Goal: Task Accomplishment & Management: Use online tool/utility

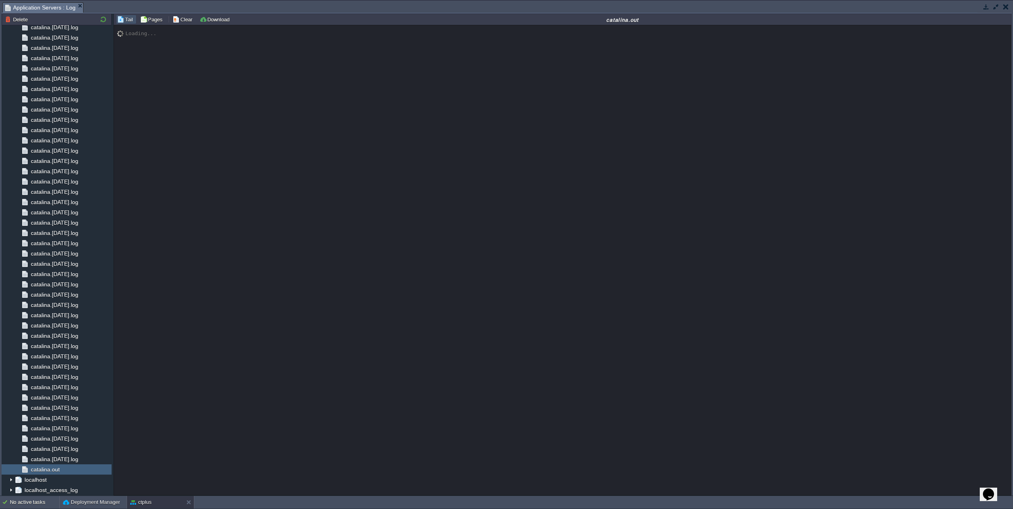
scroll to position [6665, 0]
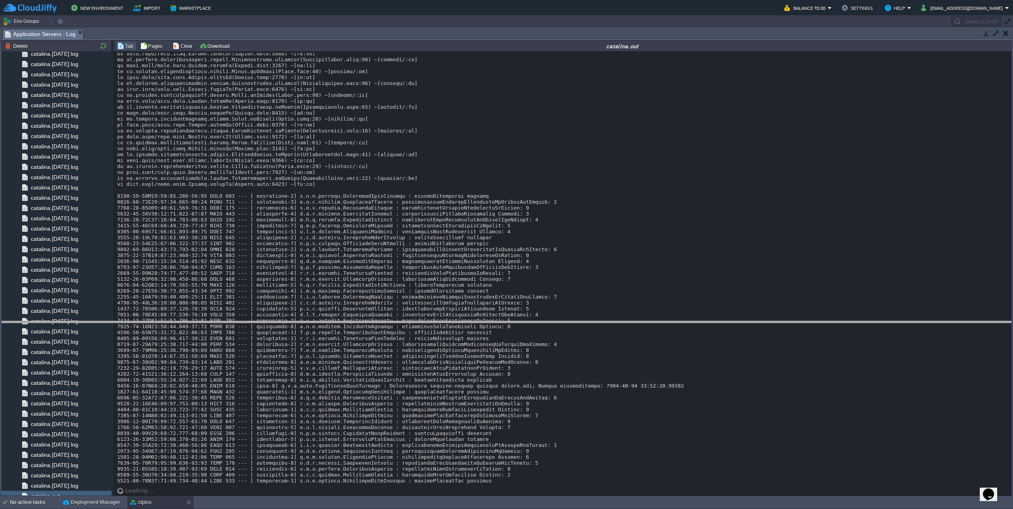
drag, startPoint x: 883, startPoint y: 35, endPoint x: 849, endPoint y: 327, distance: 293.6
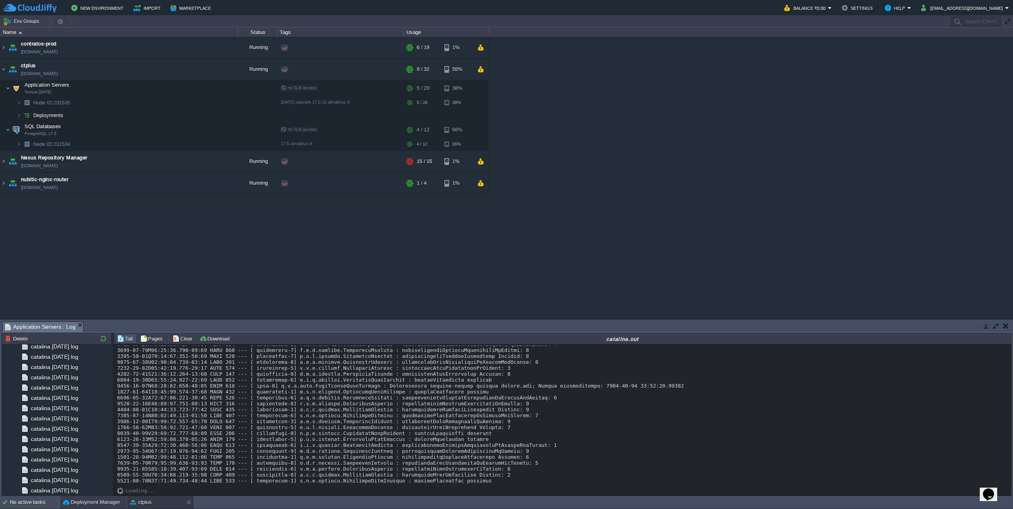
click at [93, 502] on button "Deployment Manager" at bounding box center [91, 503] width 57 height 8
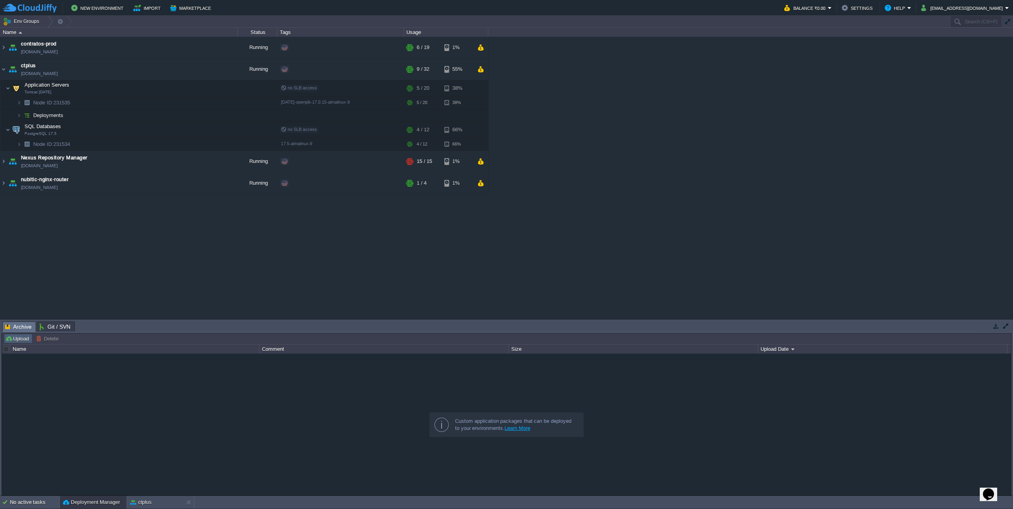
click at [26, 337] on button "Upload" at bounding box center [18, 338] width 26 height 7
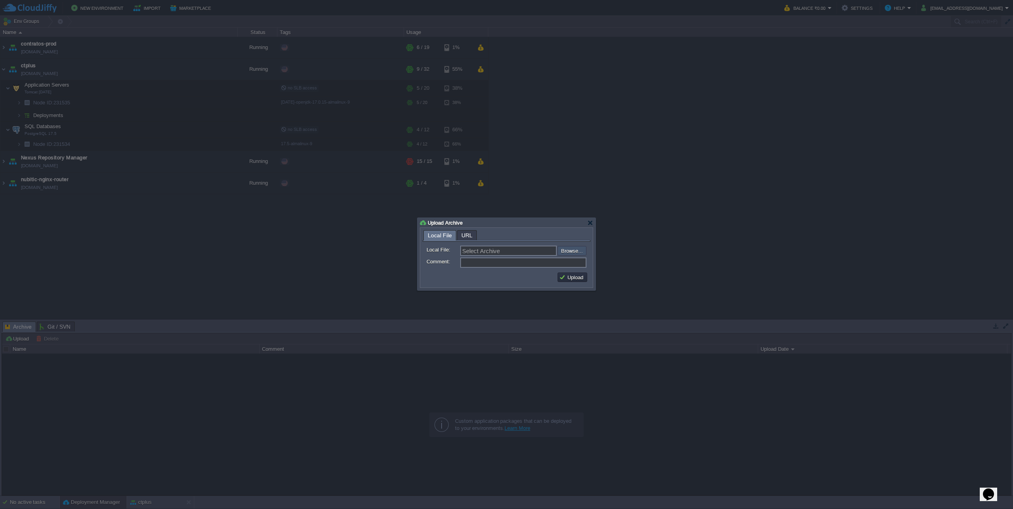
click at [580, 250] on input "file" at bounding box center [536, 250] width 100 height 9
type input "C:\fakepath\casa-tibet-addons-20250926-1808.war"
type input "casa-tibet-addons-20250926-1808.war"
click at [580, 277] on button "Upload" at bounding box center [572, 277] width 27 height 7
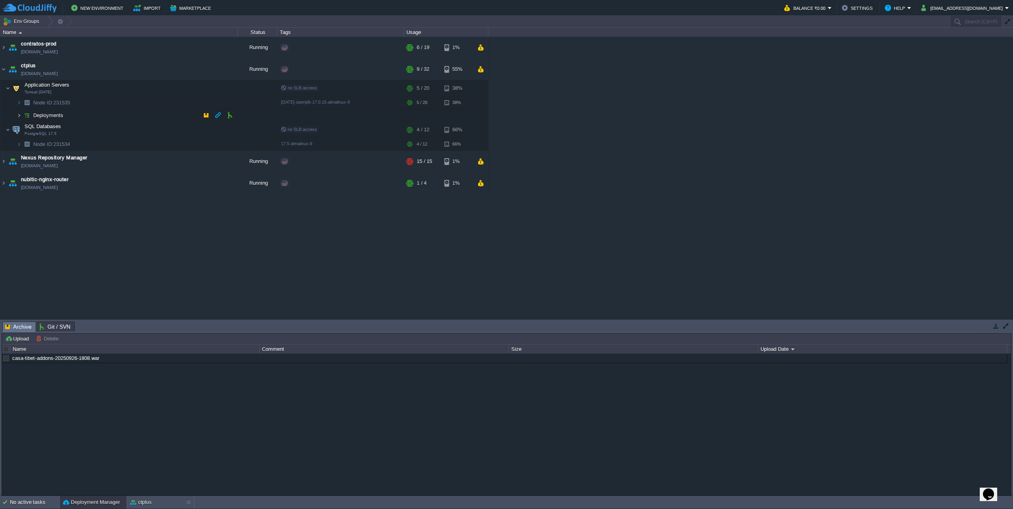
click at [19, 114] on img at bounding box center [19, 115] width 5 height 12
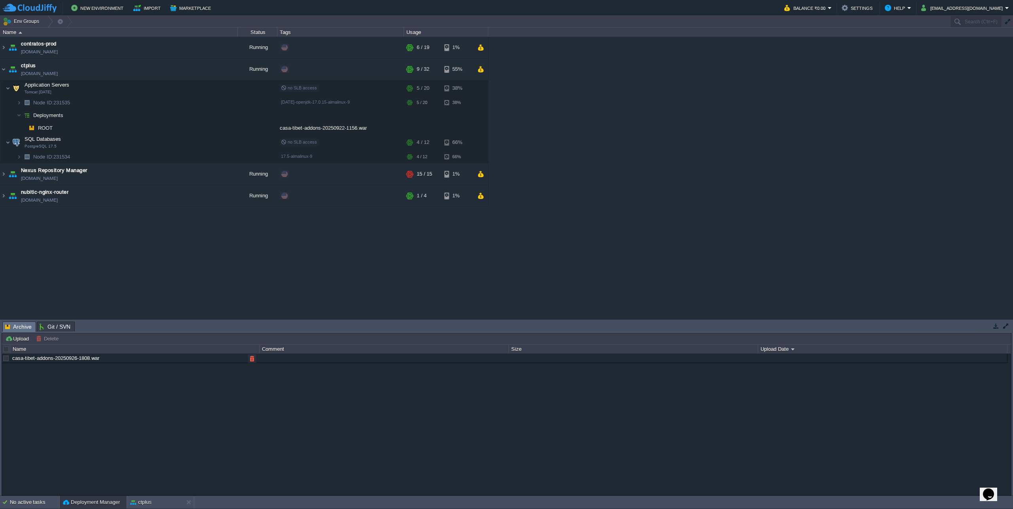
click at [39, 362] on div "casa-tibet-addons-20250926-1808.war" at bounding box center [134, 358] width 248 height 9
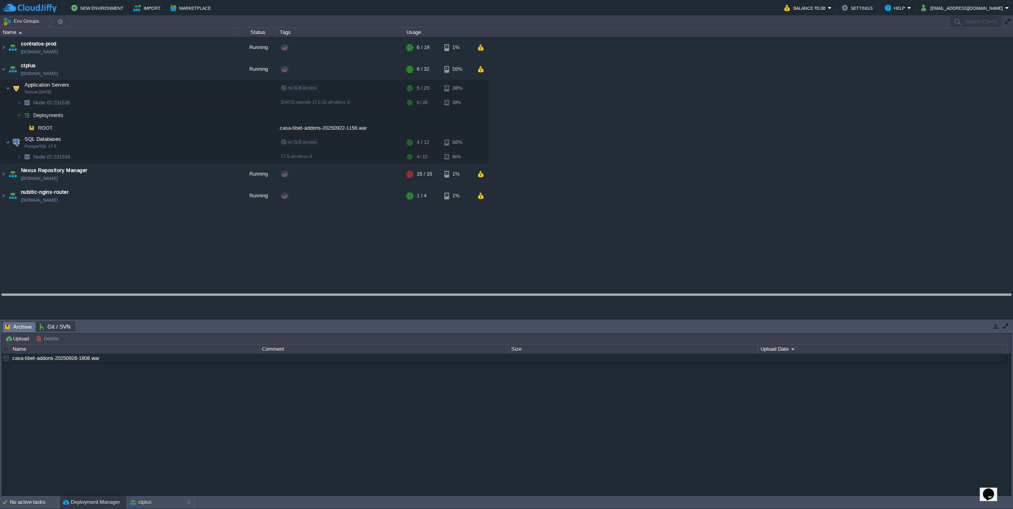
drag, startPoint x: 136, startPoint y: 327, endPoint x: 151, endPoint y: 266, distance: 62.8
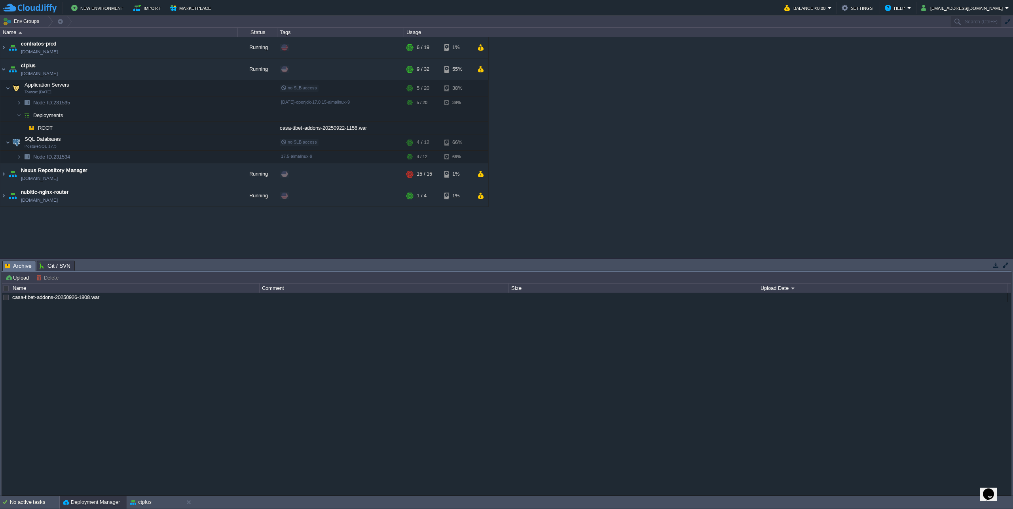
click at [8, 288] on div at bounding box center [6, 288] width 7 height 7
click at [254, 298] on button "button" at bounding box center [251, 297] width 7 height 7
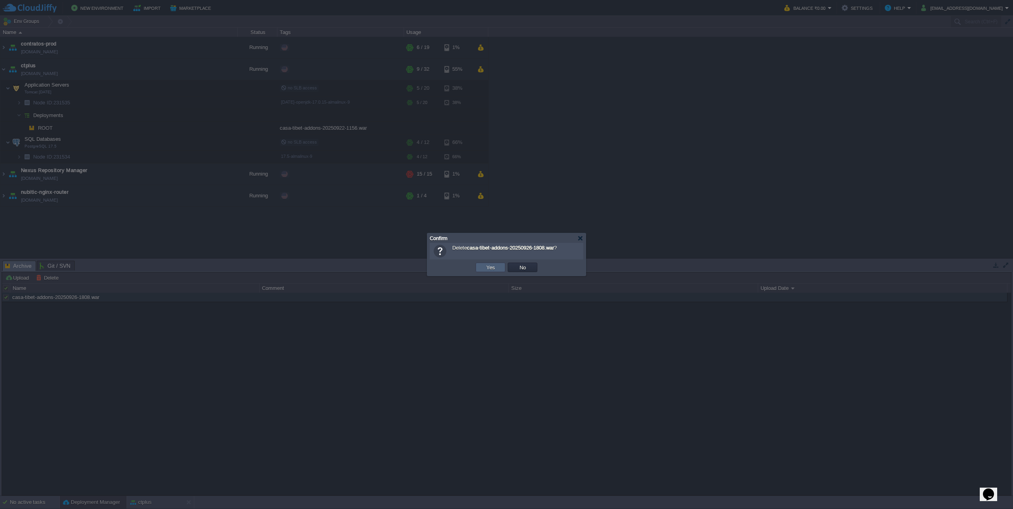
click at [478, 267] on td "Yes" at bounding box center [491, 267] width 30 height 9
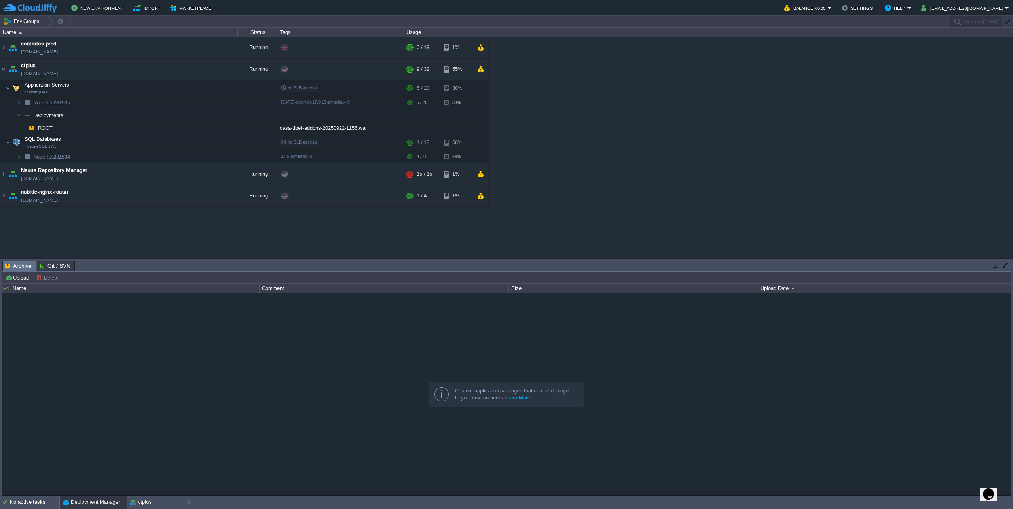
click at [36, 500] on div "No active tasks" at bounding box center [34, 502] width 49 height 13
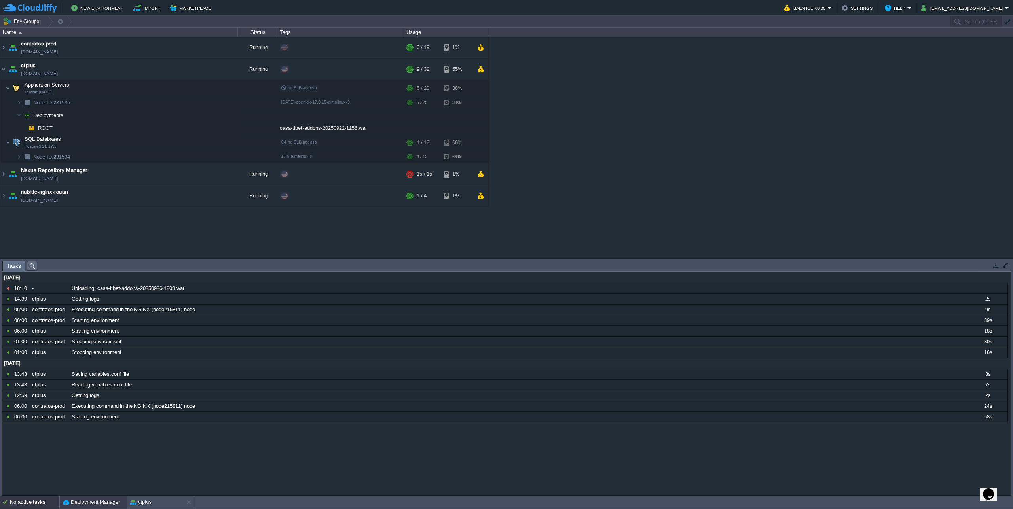
click at [92, 501] on button "Deployment Manager" at bounding box center [91, 503] width 57 height 8
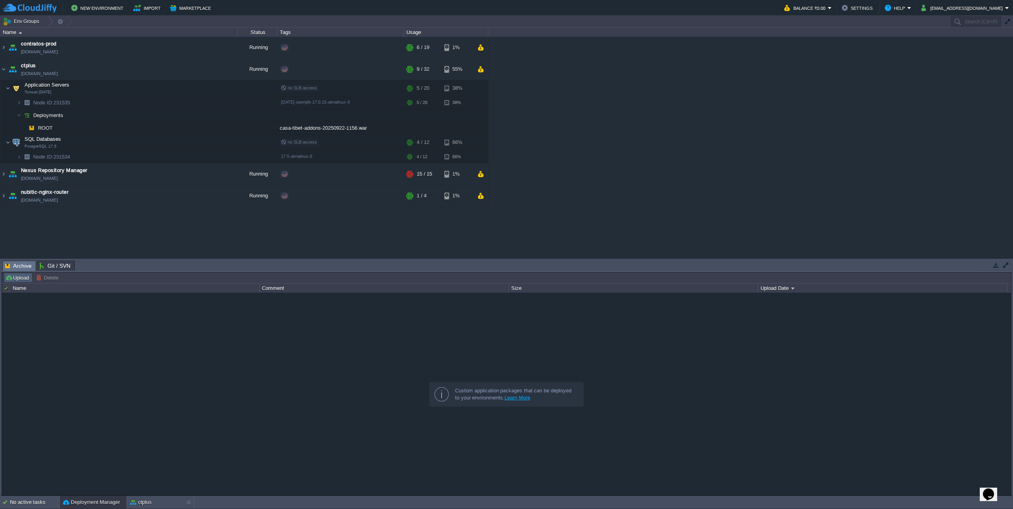
click at [26, 274] on td "Upload" at bounding box center [18, 277] width 28 height 9
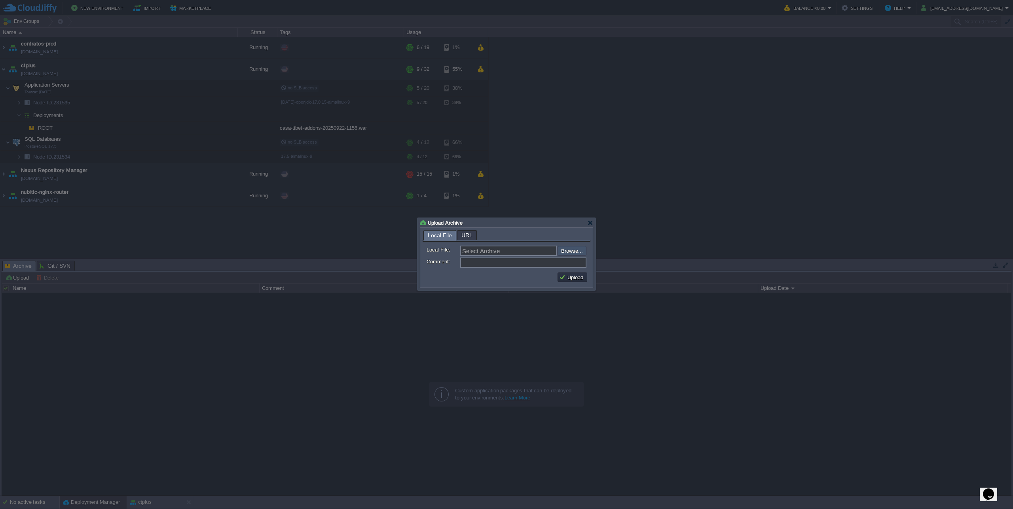
click at [584, 253] on input "file" at bounding box center [536, 250] width 100 height 9
type input "C:\fakepath\casa-tibet-addons-20250926-1808.war"
type input "casa-tibet-addons-20250926-1808.war"
click at [573, 277] on button "Upload" at bounding box center [572, 277] width 27 height 7
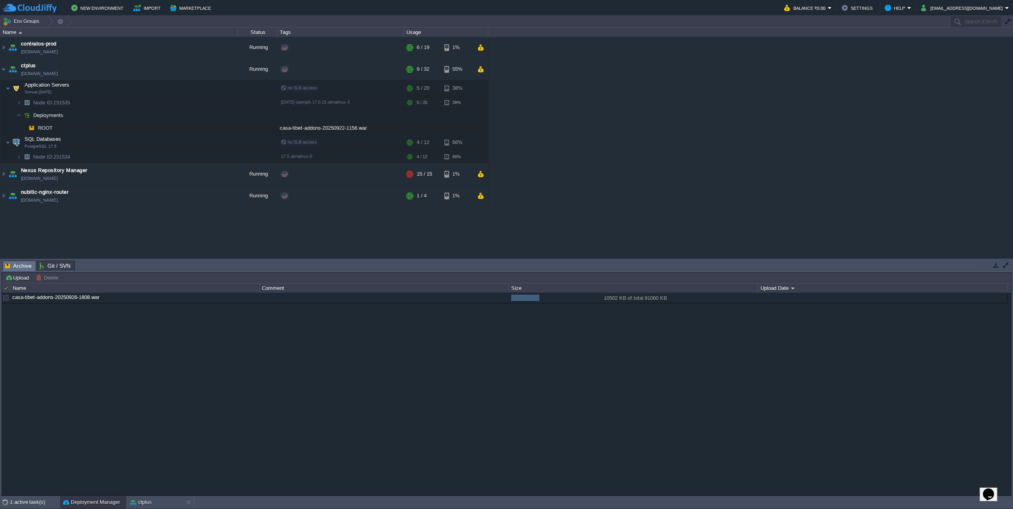
click at [341, 412] on div "casa-tibet-addons-20250926-1808.war 10502 KB of total 91060 KB 10502 KB of tota…" at bounding box center [506, 394] width 1009 height 202
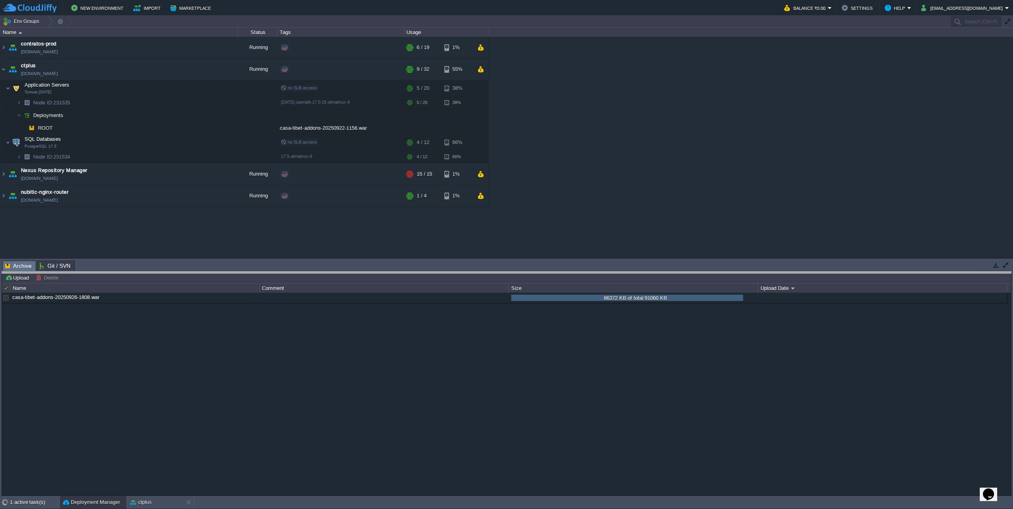
drag, startPoint x: 544, startPoint y: 261, endPoint x: 544, endPoint y: 272, distance: 11.1
click at [544, 272] on body "New Environment Import Marketplace Bonus ₹0.00 Upgrade Account Balance ₹0.00 Se…" at bounding box center [506, 254] width 1013 height 509
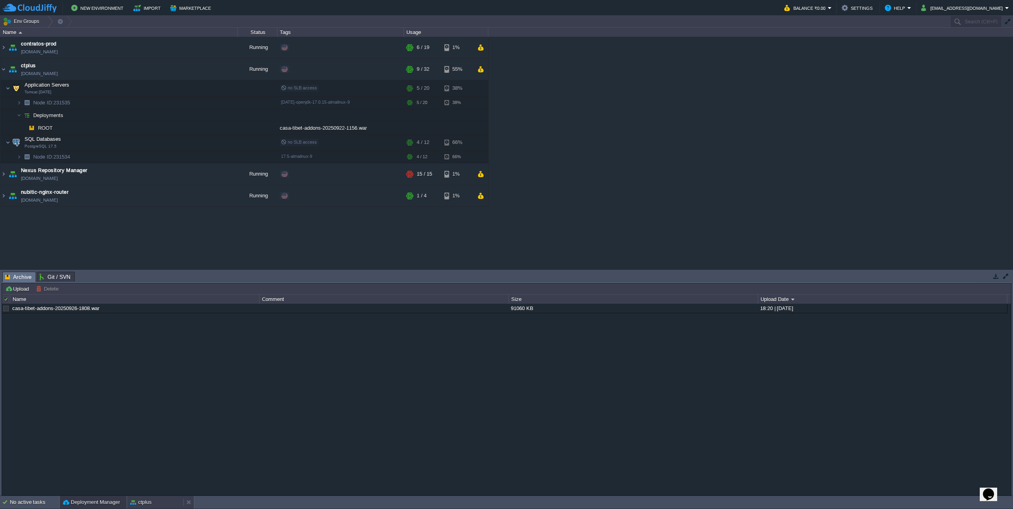
click at [147, 497] on div "ctplus" at bounding box center [155, 502] width 56 height 13
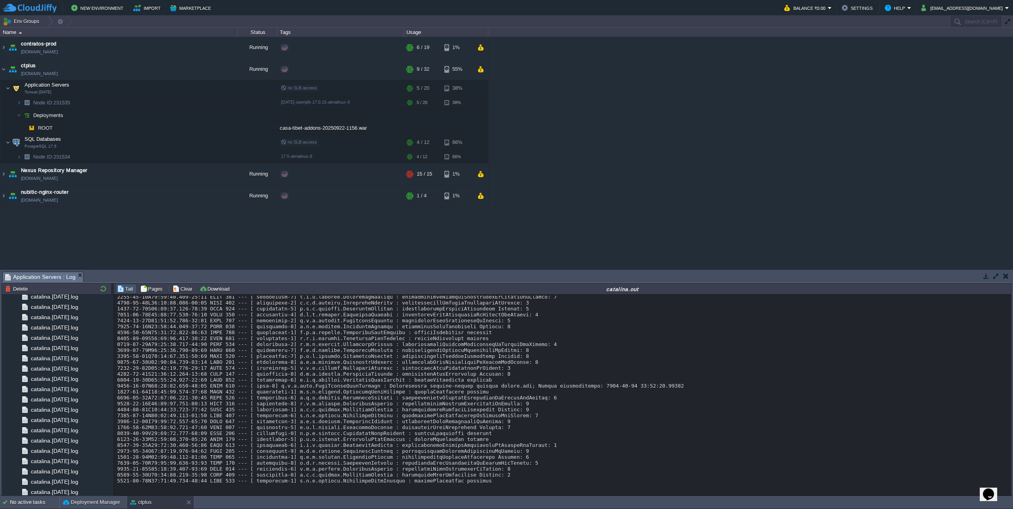
click at [86, 501] on button "Deployment Manager" at bounding box center [91, 503] width 57 height 8
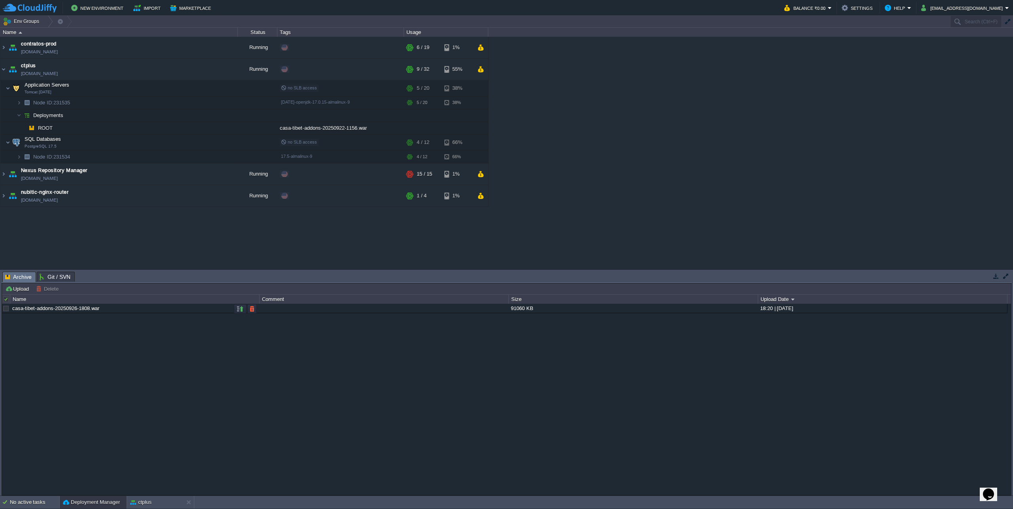
click at [235, 311] on td at bounding box center [240, 308] width 13 height 9
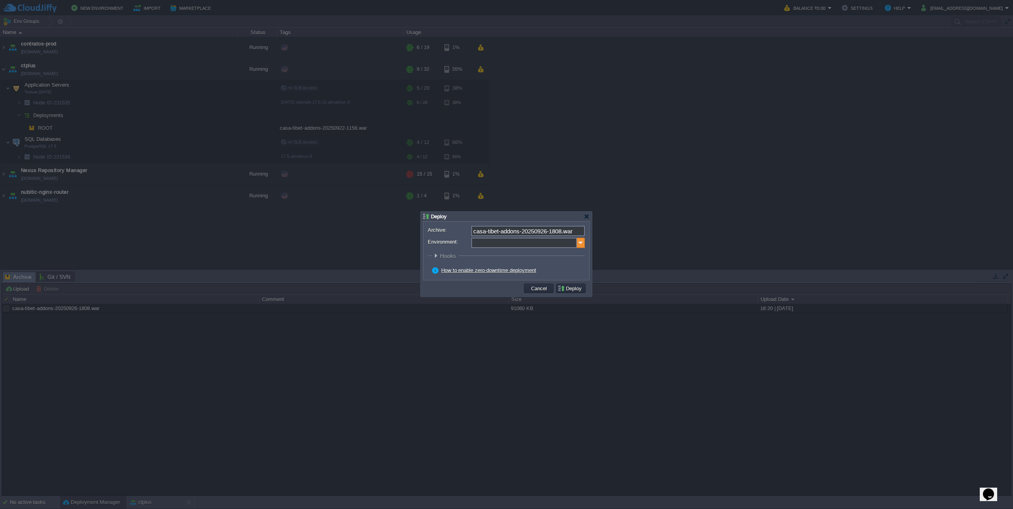
click at [584, 244] on img at bounding box center [581, 243] width 8 height 10
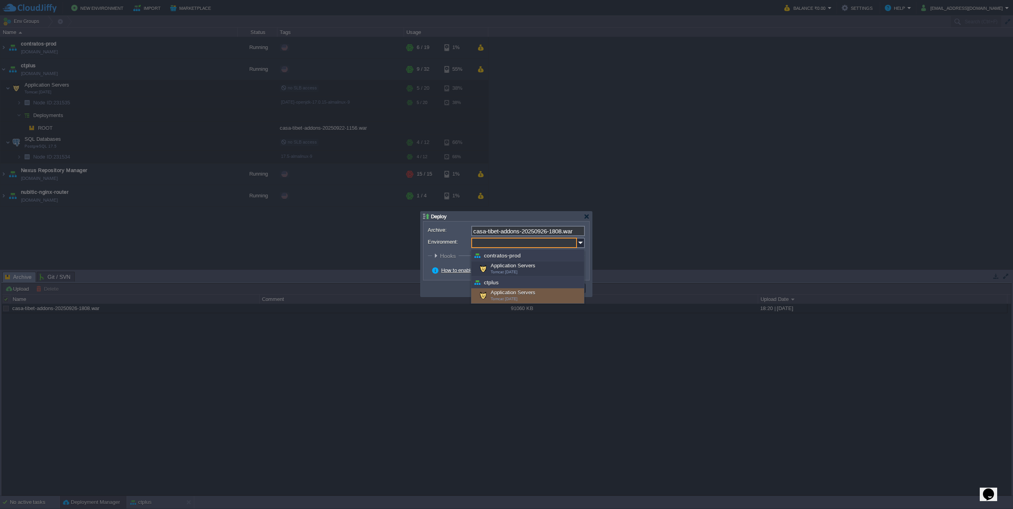
click at [520, 297] on div "Application Servers Tomcat [DATE]" at bounding box center [527, 295] width 113 height 15
type input "Application Servers (ctplus)"
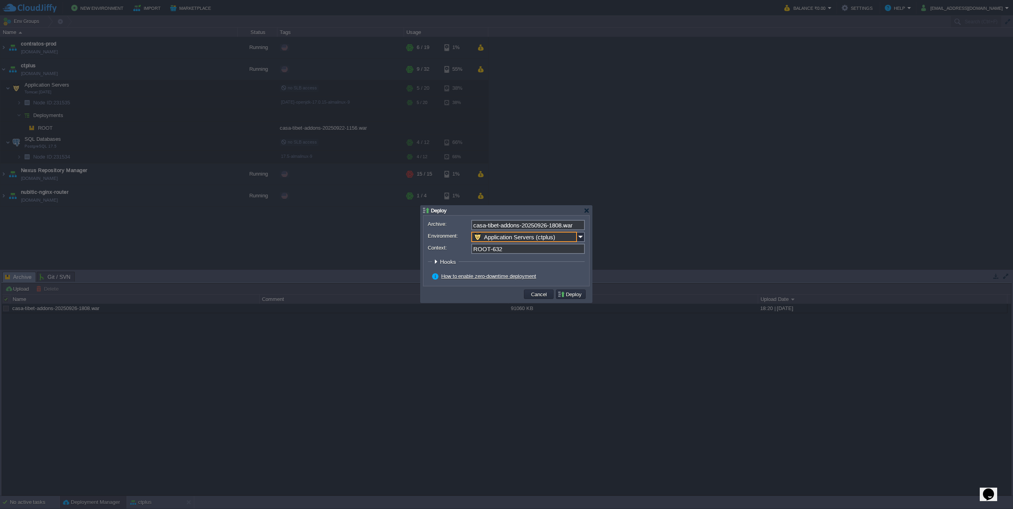
click at [497, 249] on input "ROOT-632" at bounding box center [528, 249] width 114 height 10
drag, startPoint x: 488, startPoint y: 249, endPoint x: 565, endPoint y: 247, distance: 77.2
click at [565, 247] on input "ROOT-632" at bounding box center [528, 249] width 114 height 10
click at [571, 294] on button "Deploy" at bounding box center [570, 294] width 27 height 7
type input "ROOT"
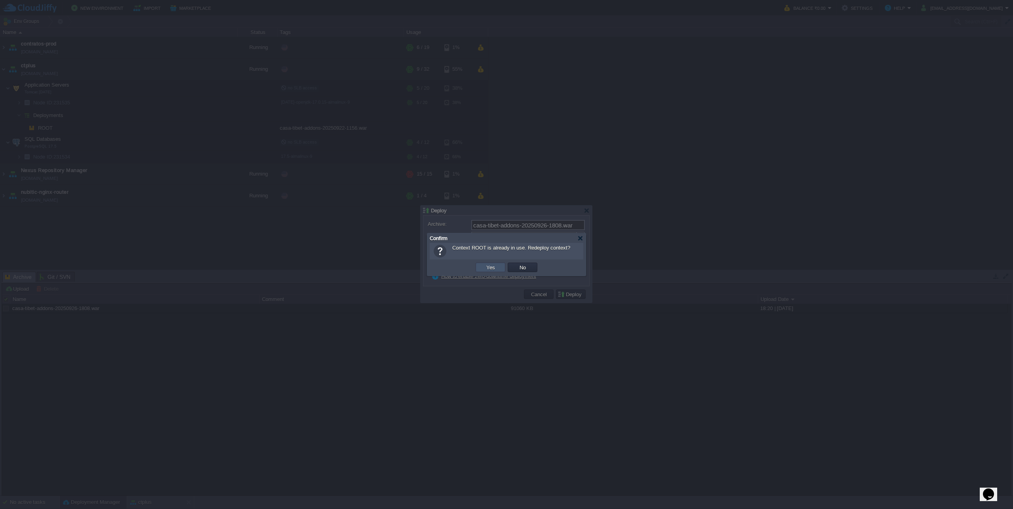
click at [493, 266] on button "Yes" at bounding box center [490, 267] width 13 height 7
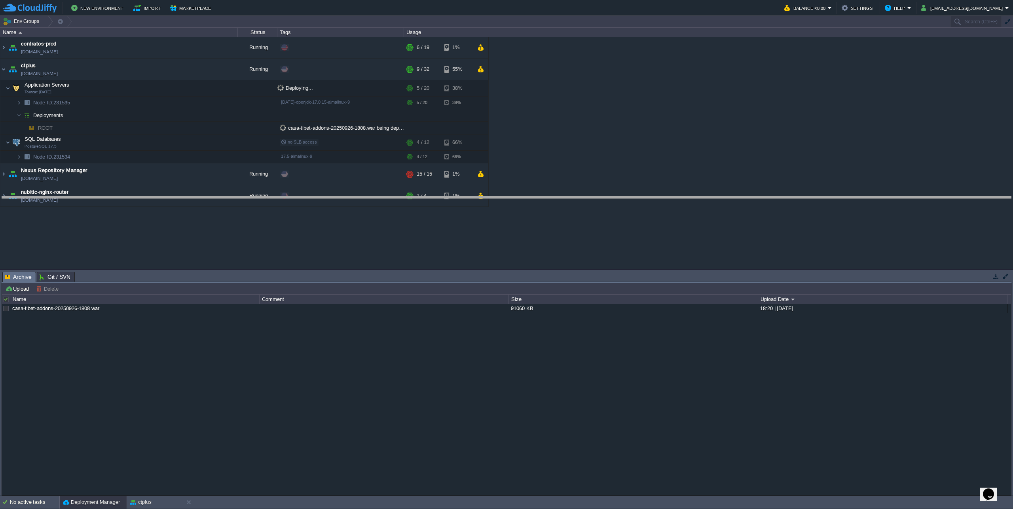
drag, startPoint x: 466, startPoint y: 278, endPoint x: 476, endPoint y: 210, distance: 68.8
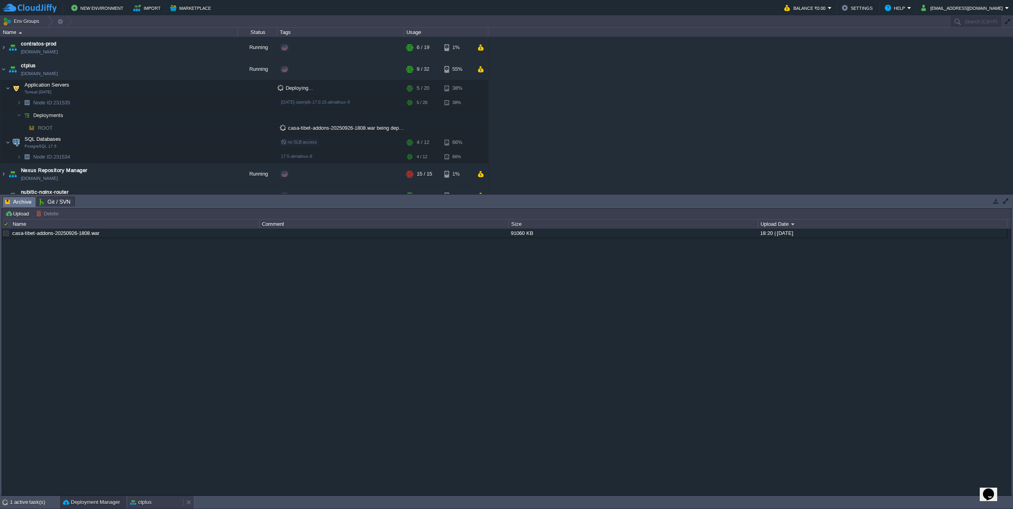
click at [154, 501] on div "ctplus" at bounding box center [155, 502] width 56 height 13
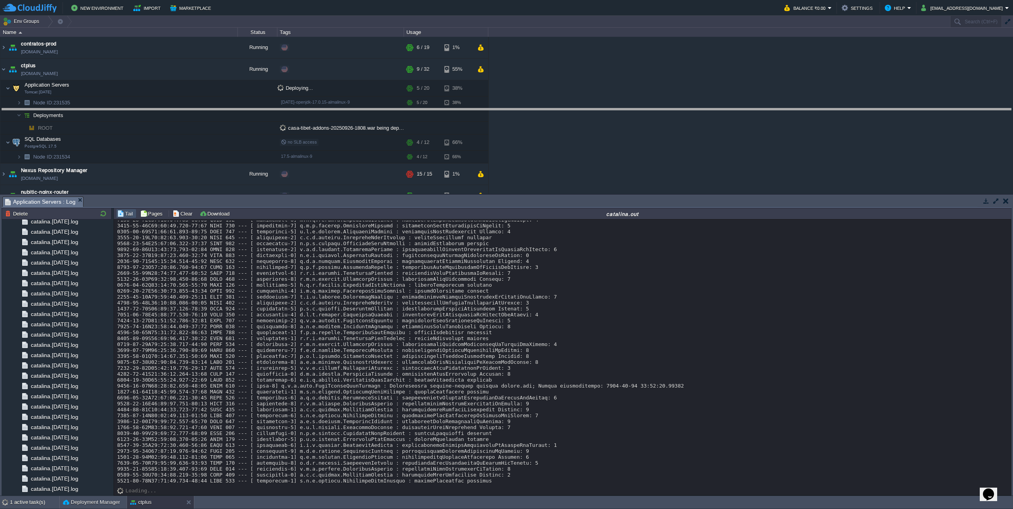
drag, startPoint x: 530, startPoint y: 197, endPoint x: 552, endPoint y: 108, distance: 91.0
click at [552, 108] on body "New Environment Import Marketplace Bonus ₹0.00 Upgrade Account Balance ₹0.00 Se…" at bounding box center [506, 254] width 1013 height 509
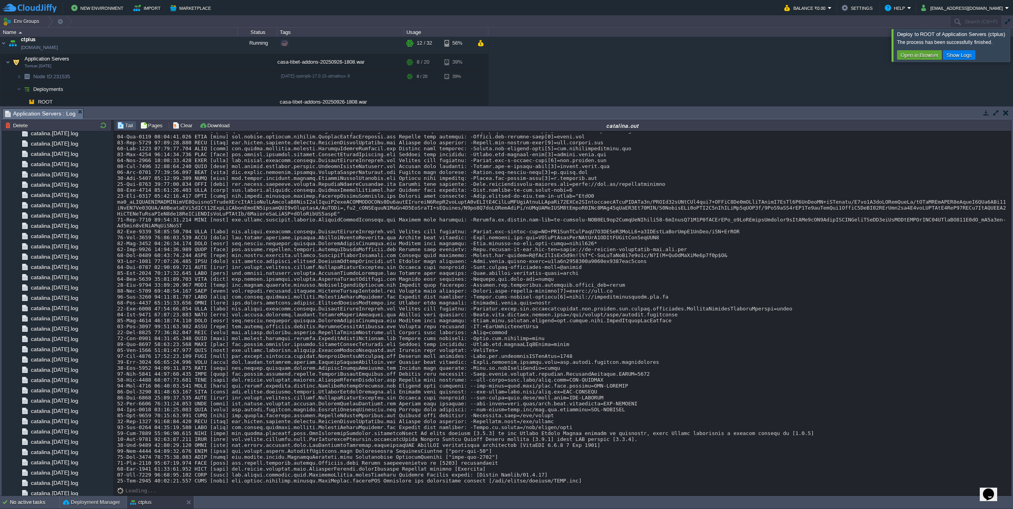
scroll to position [7533, 0]
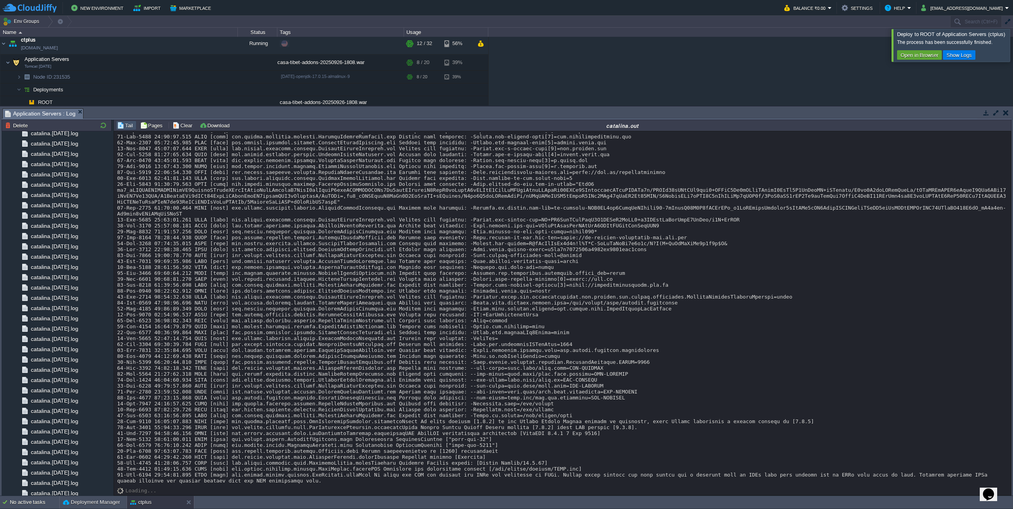
click at [1012, 40] on div at bounding box center [1022, 45] width 0 height 32
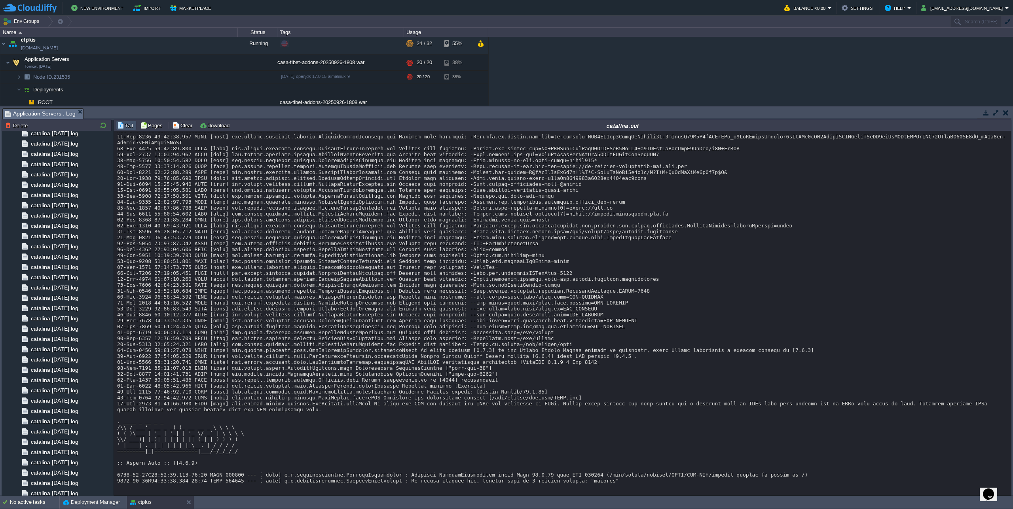
scroll to position [7618, 0]
click at [163, 62] on button "button" at bounding box center [166, 62] width 7 height 7
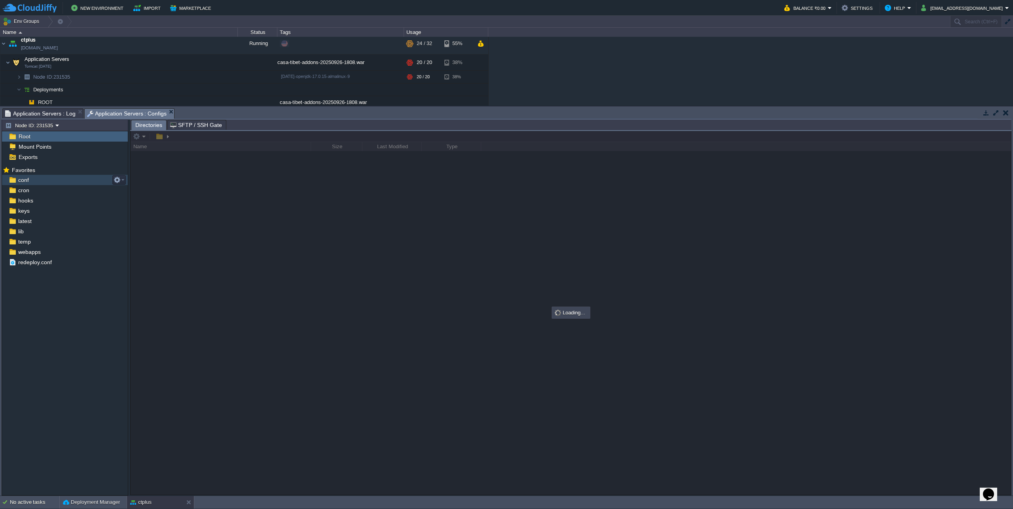
click at [27, 183] on span "conf" at bounding box center [23, 179] width 13 height 7
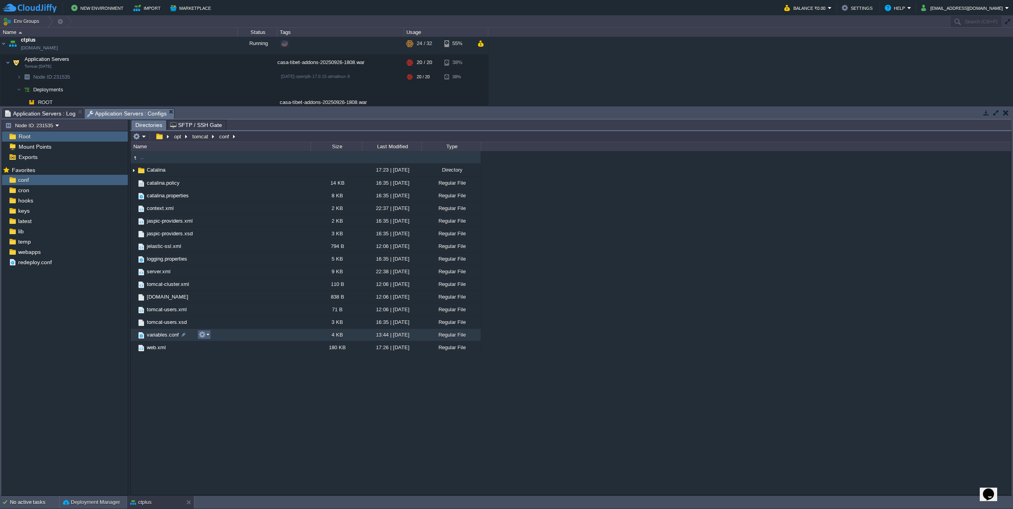
click at [201, 334] on button "button" at bounding box center [202, 334] width 7 height 7
click at [212, 344] on span "Open" at bounding box center [216, 346] width 12 height 6
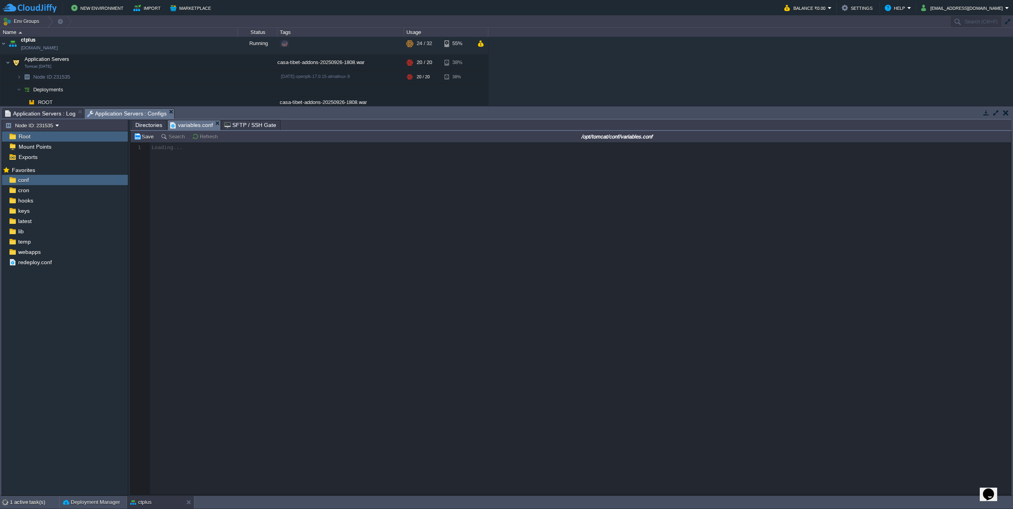
scroll to position [3, 0]
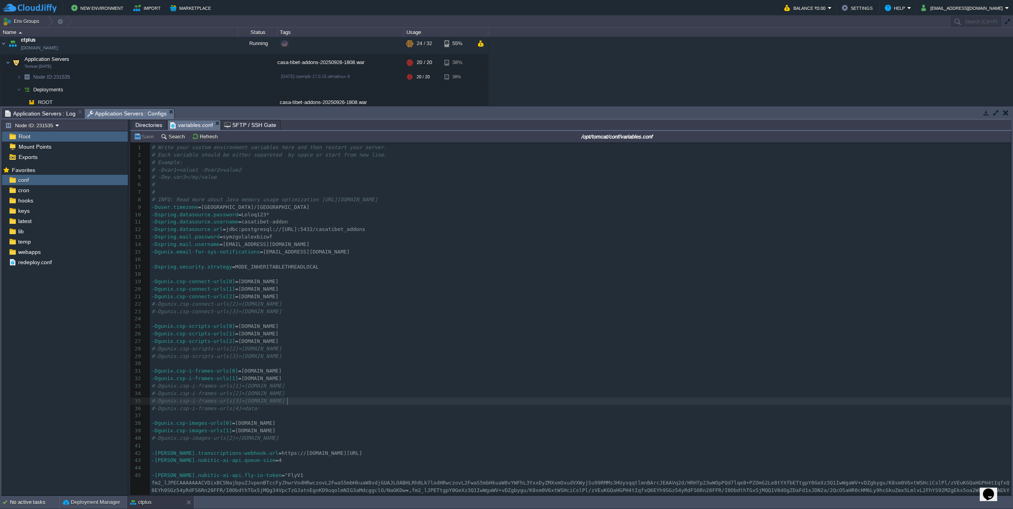
click at [401, 403] on pre "#-Dgunix.csp-i-frames-urls[3]=[DOMAIN_NAME]" at bounding box center [580, 402] width 861 height 8
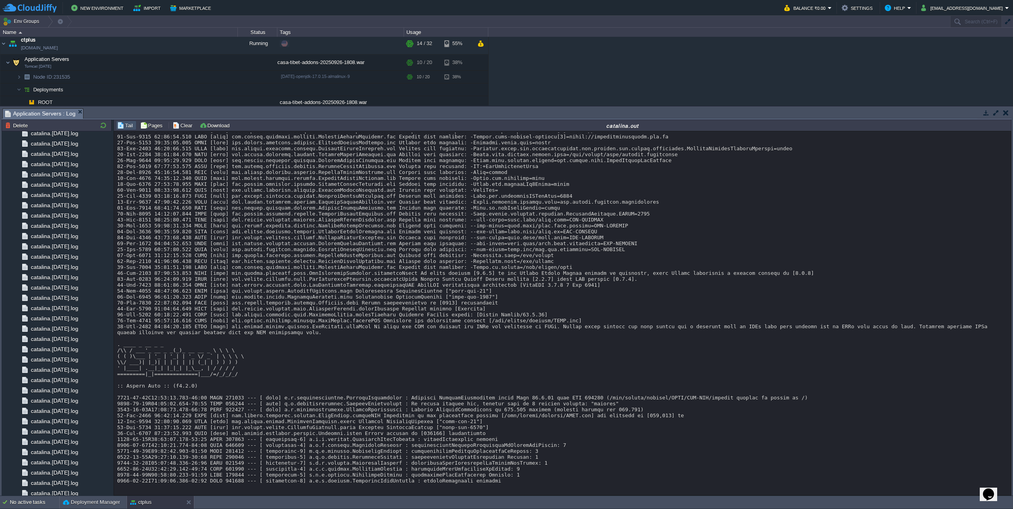
scroll to position [7711, 0]
